Goal: Task Accomplishment & Management: Use online tool/utility

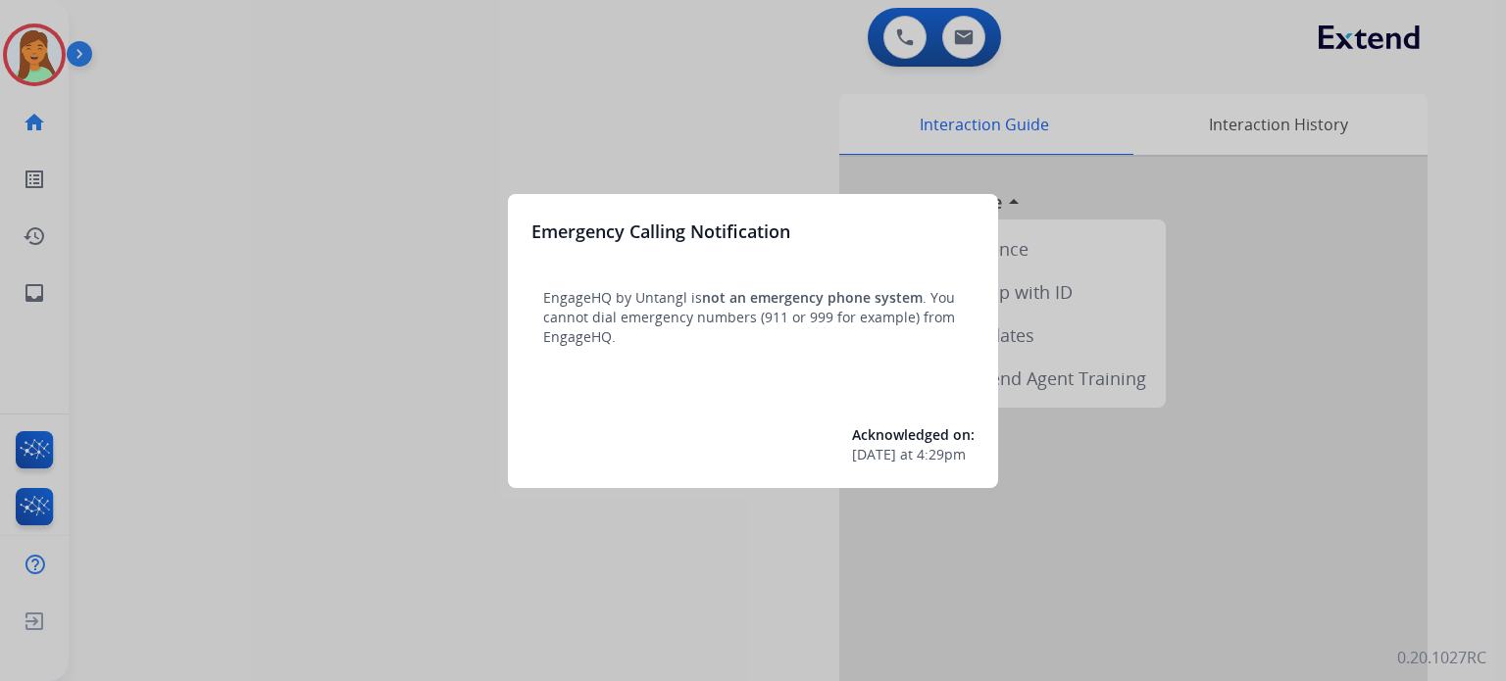
click at [489, 546] on div at bounding box center [753, 340] width 1506 height 681
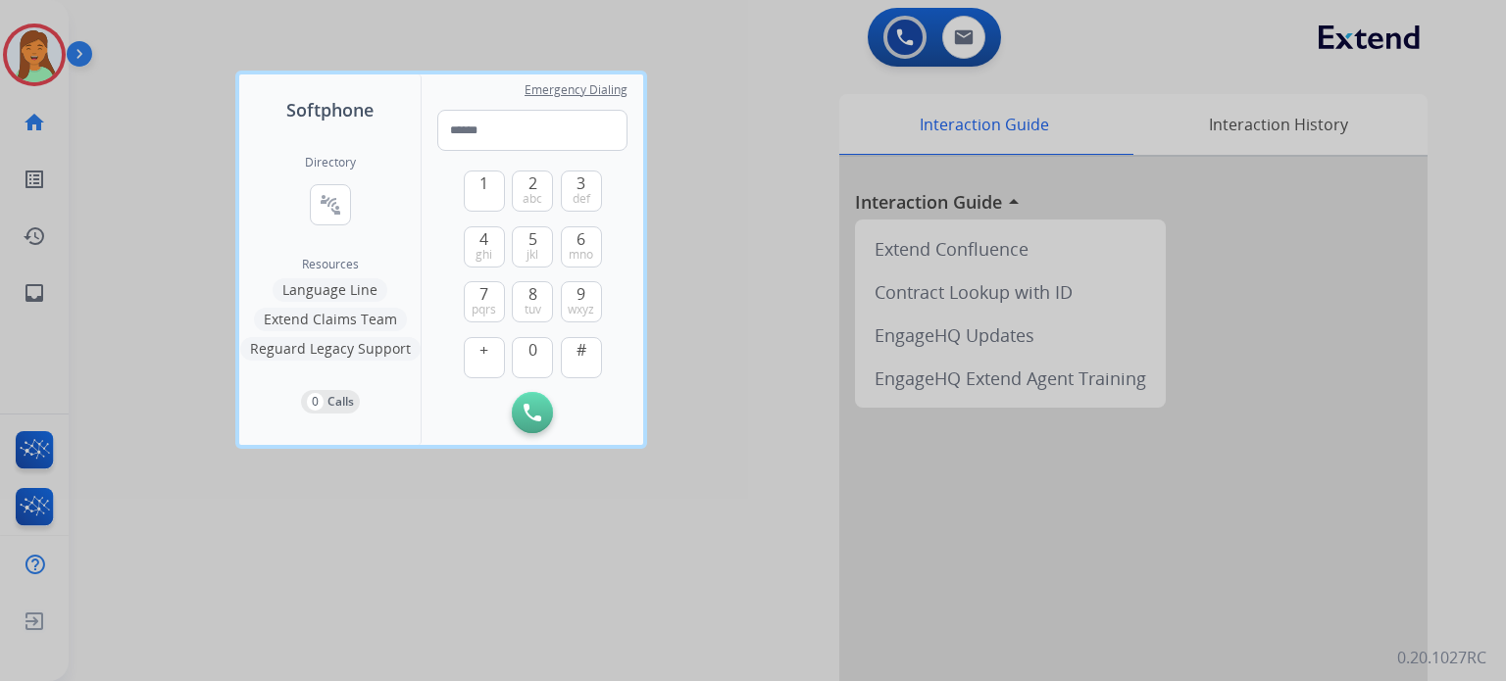
click at [489, 546] on div at bounding box center [753, 340] width 1506 height 681
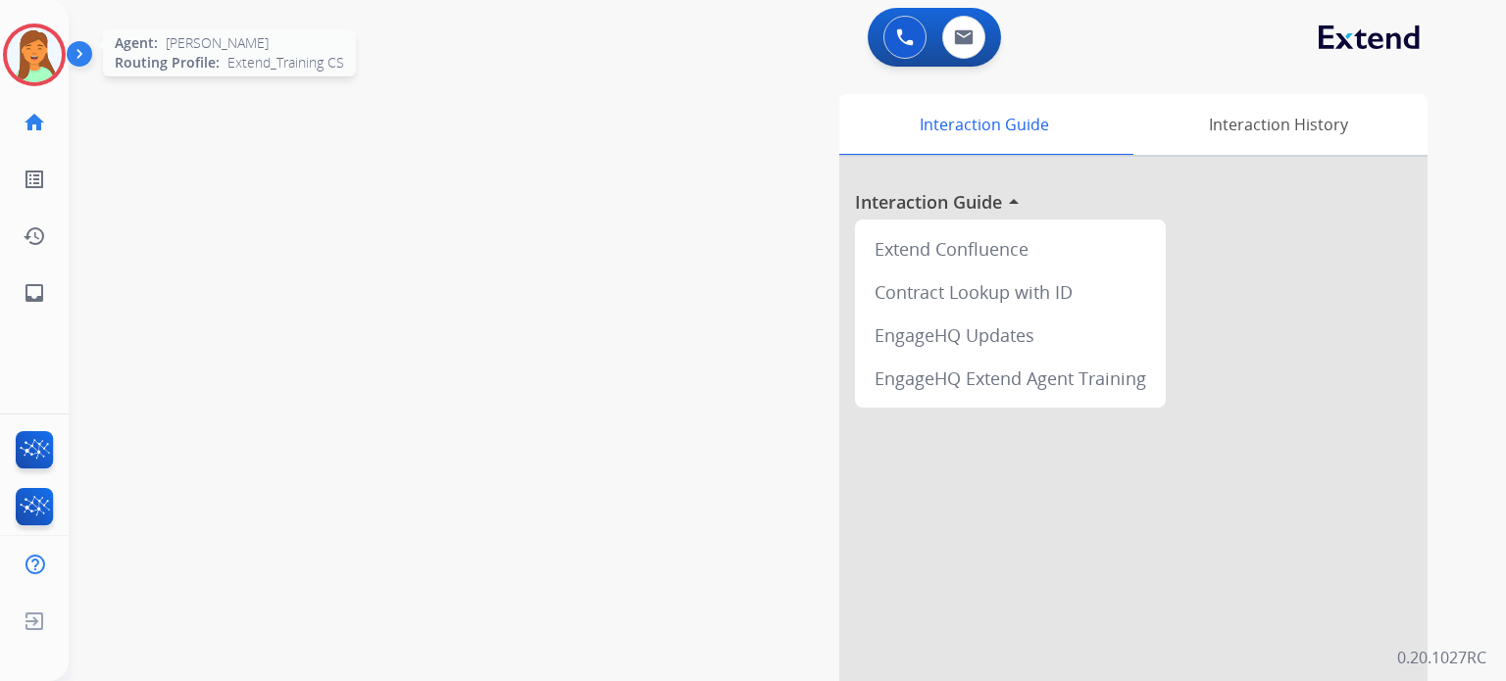
click at [34, 50] on img at bounding box center [34, 54] width 55 height 55
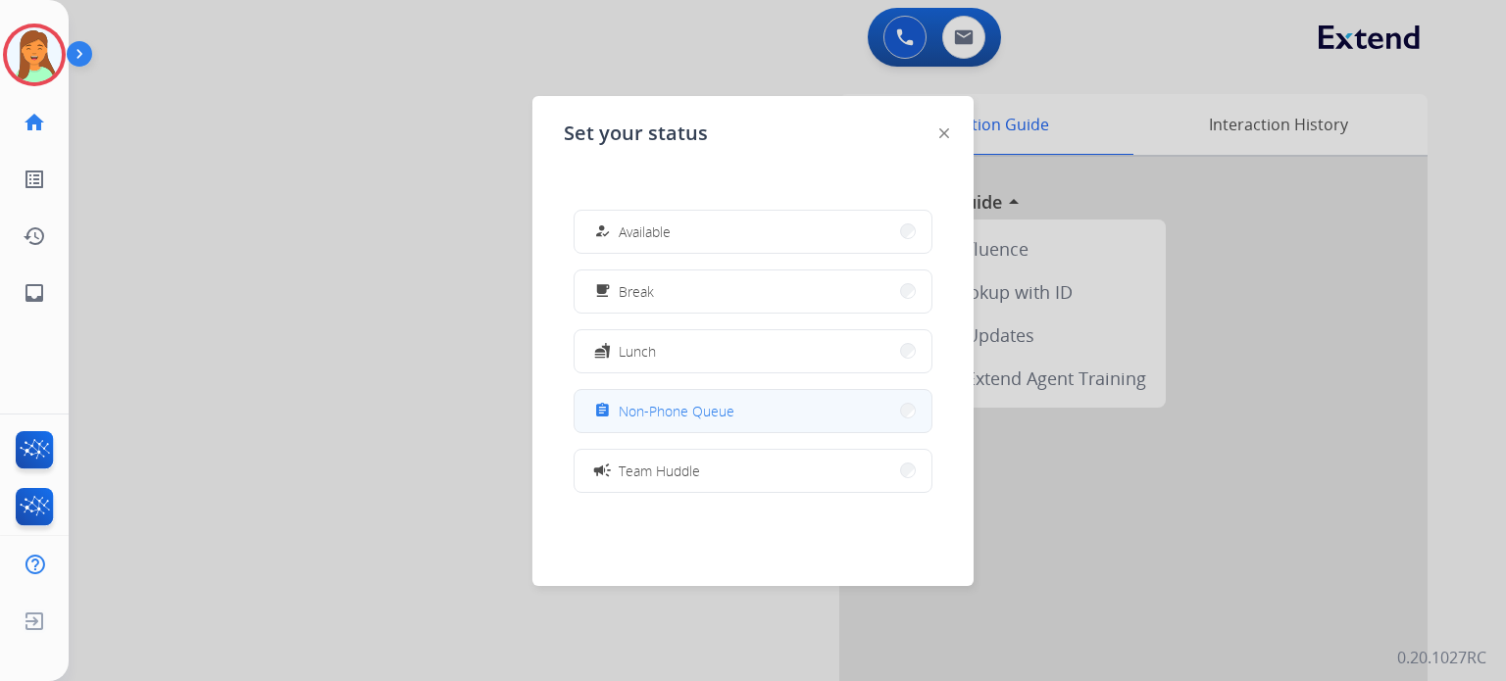
click at [703, 420] on span "Non-Phone Queue" at bounding box center [677, 411] width 116 height 21
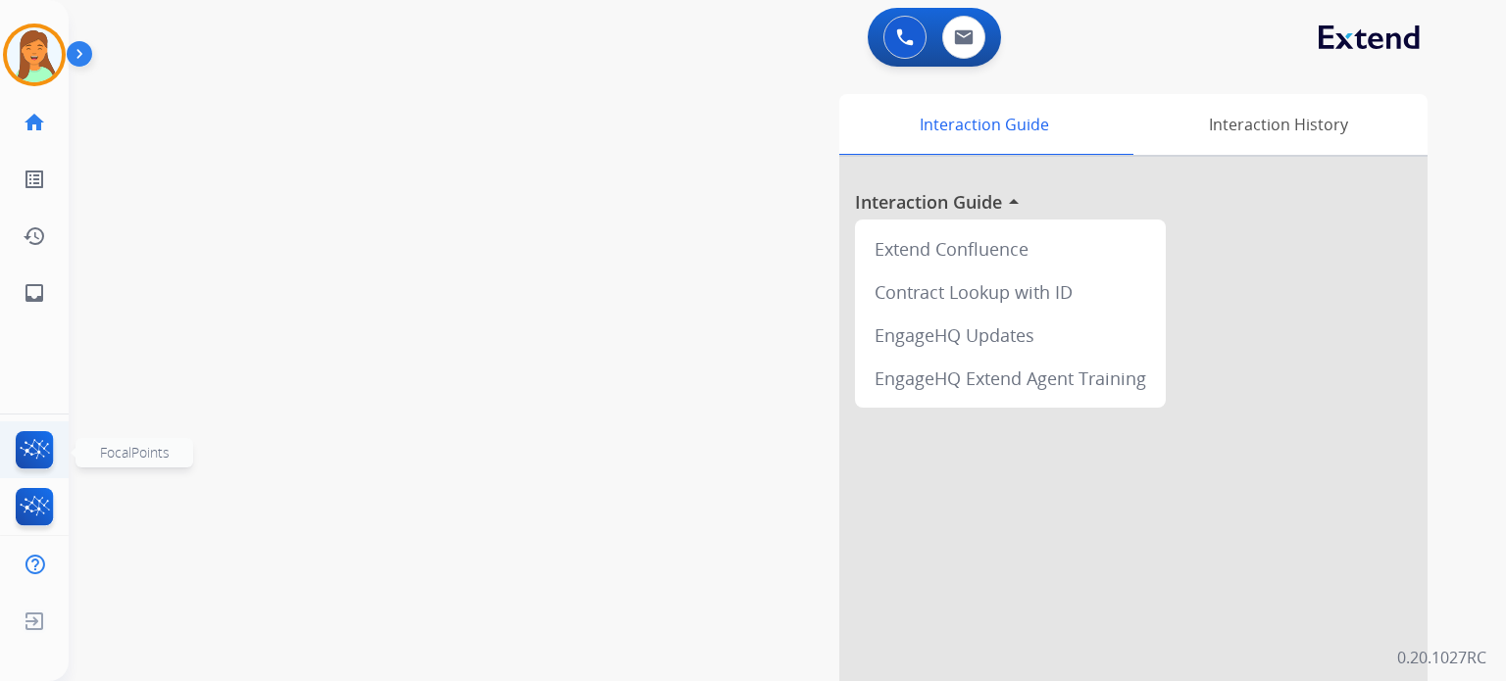
click at [37, 466] on img at bounding box center [35, 453] width 46 height 45
click at [48, 435] on img at bounding box center [35, 453] width 46 height 45
